Goal: Find specific page/section: Find specific page/section

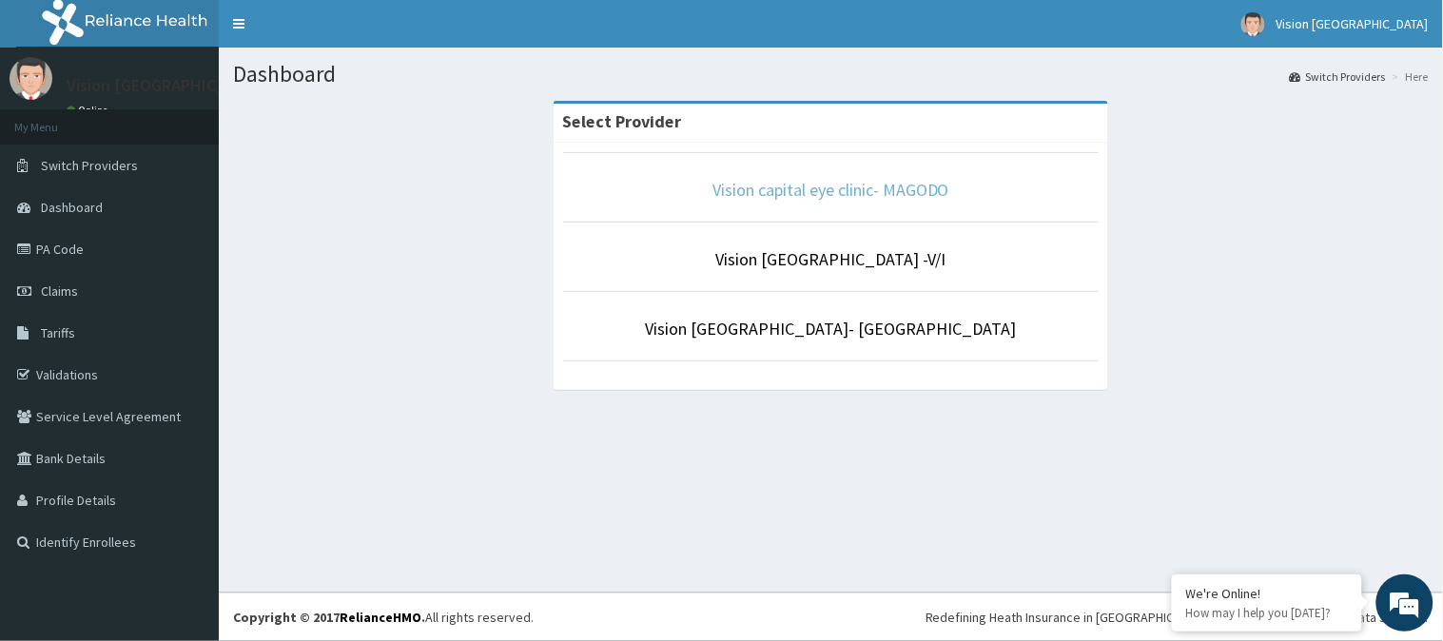
click at [815, 193] on link "Vision capital eye clinic- MAGODO" at bounding box center [831, 190] width 237 height 22
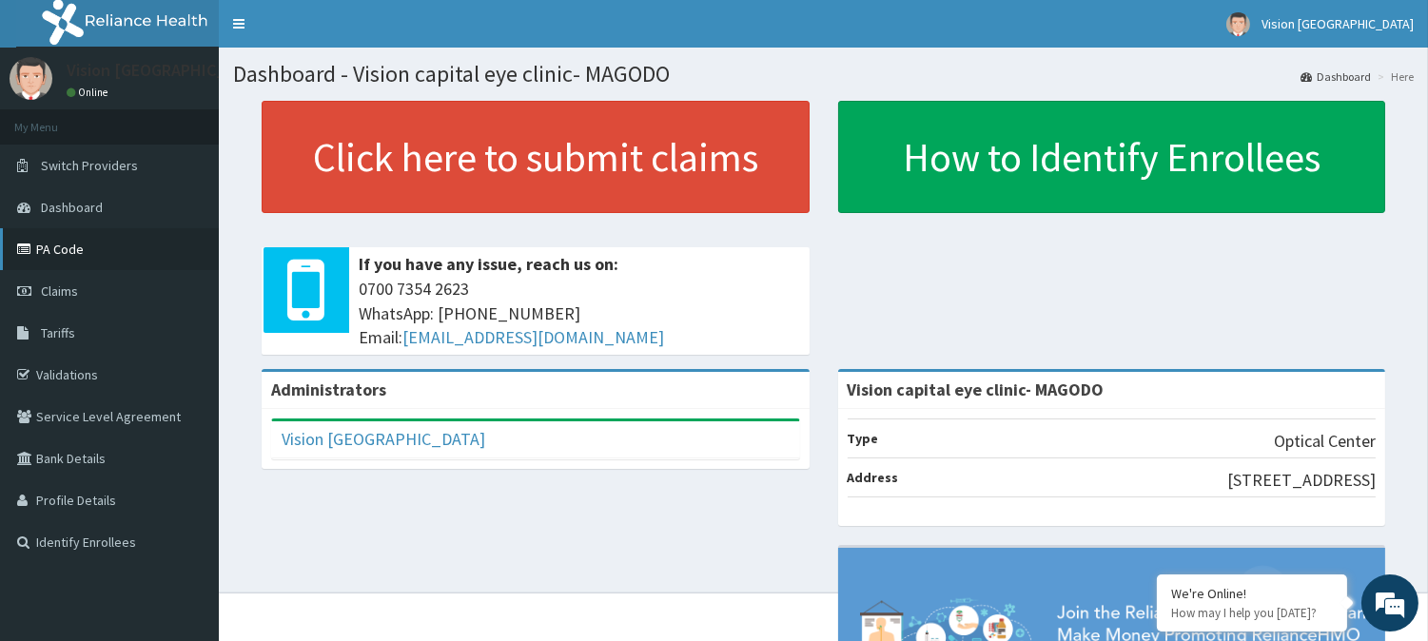
click at [64, 251] on link "PA Code" at bounding box center [109, 249] width 219 height 42
